Goal: Check status

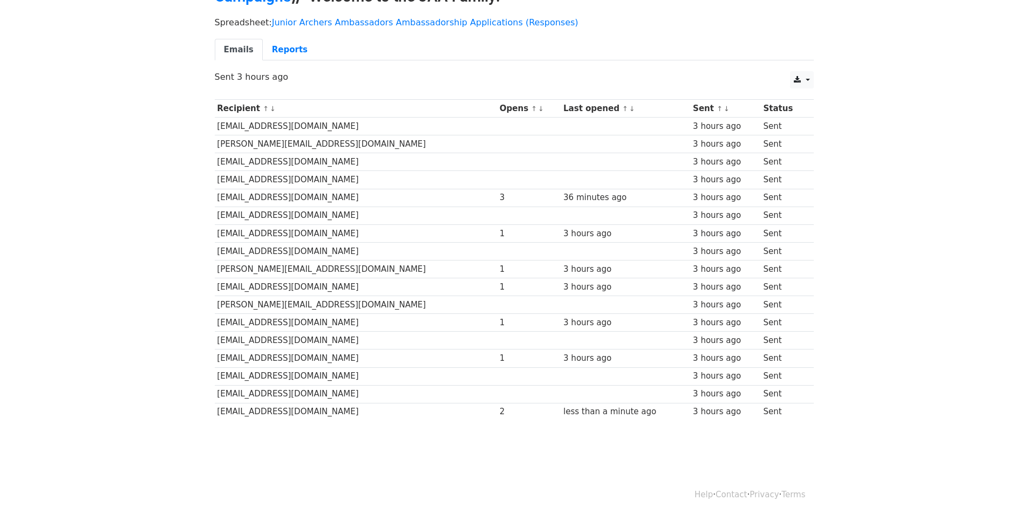
scroll to position [65, 0]
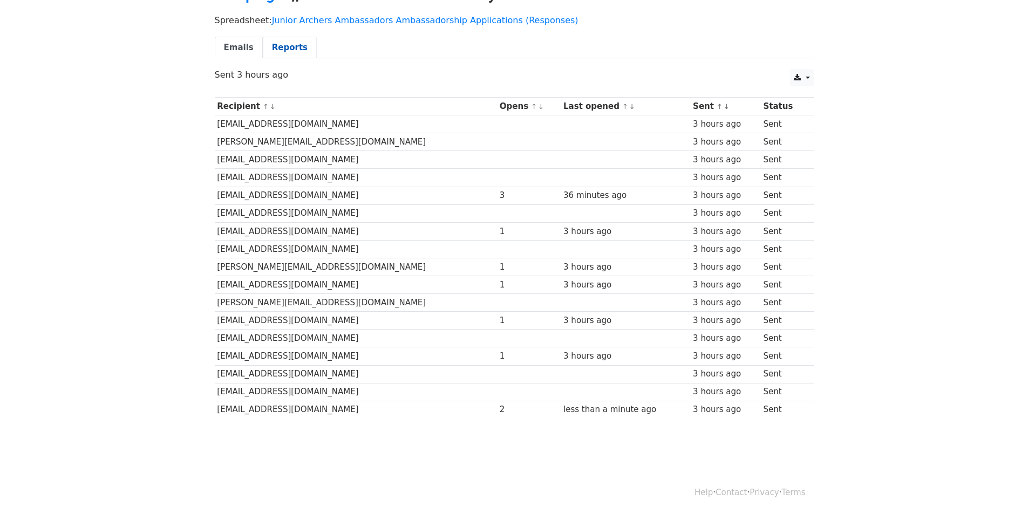
click at [288, 54] on link "Reports" at bounding box center [290, 48] width 54 height 22
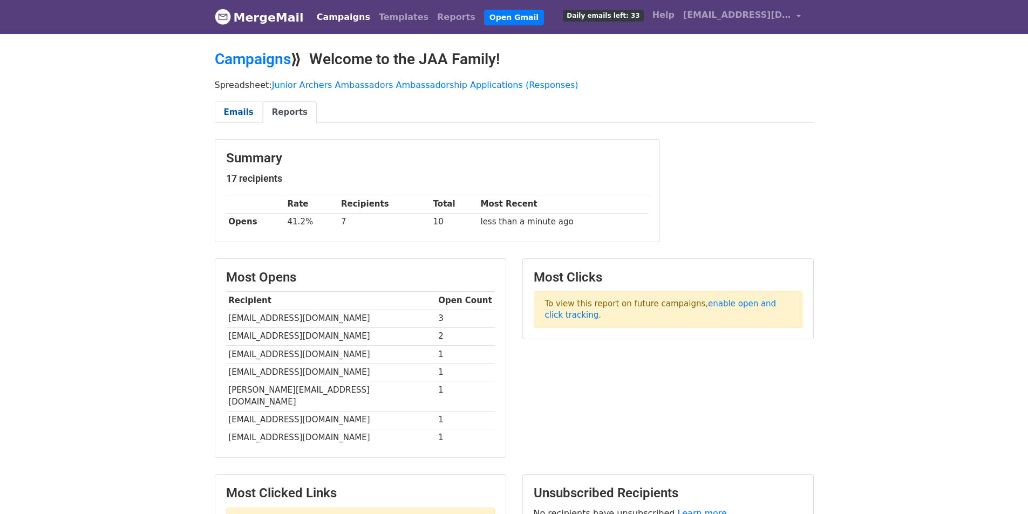
click at [247, 108] on link "Emails" at bounding box center [239, 112] width 48 height 22
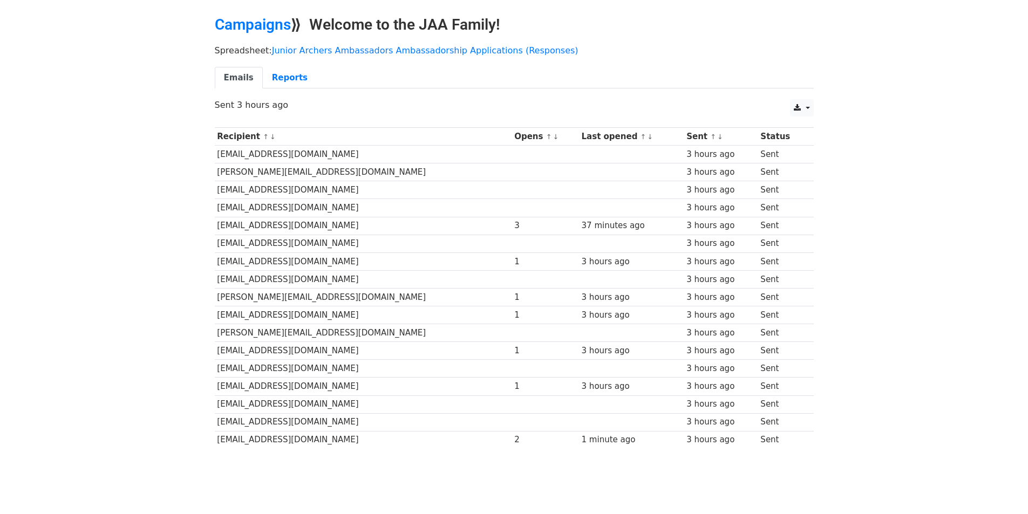
scroll to position [54, 0]
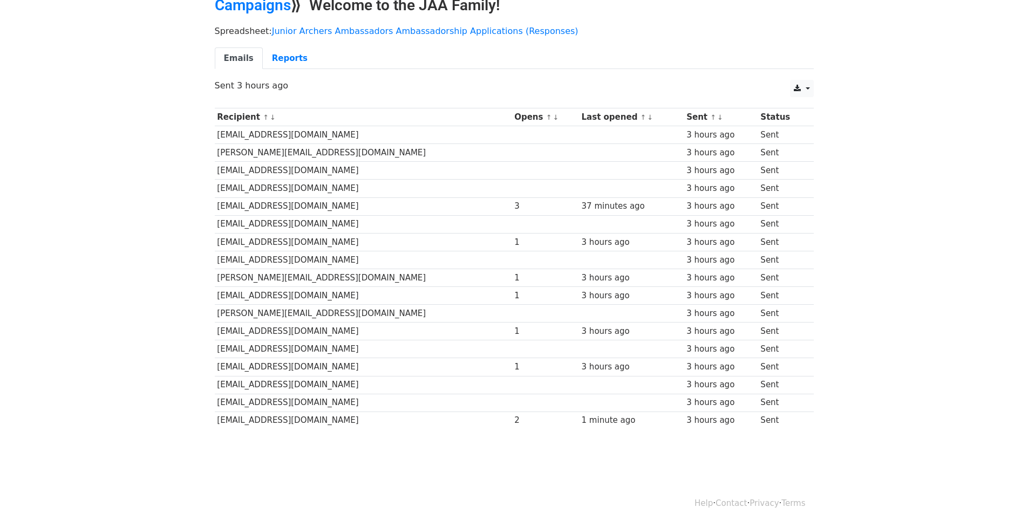
scroll to position [65, 0]
